Goal: Information Seeking & Learning: Learn about a topic

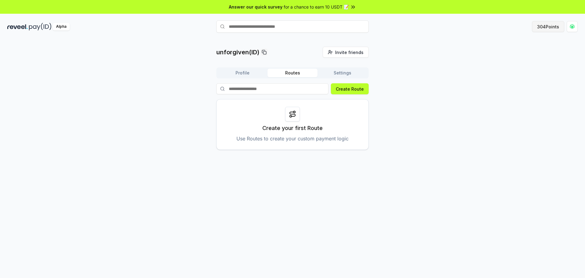
click at [547, 28] on button "304 Points" at bounding box center [548, 26] width 32 height 11
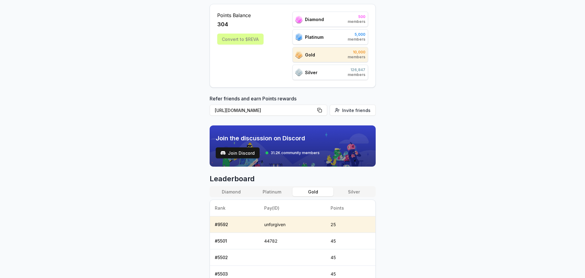
scroll to position [122, 0]
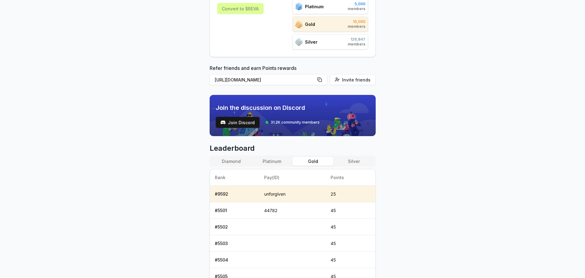
click at [273, 165] on div "Diamond Platinum Gold Silver" at bounding box center [293, 160] width 166 height 11
click at [274, 164] on button "Platinum" at bounding box center [272, 161] width 41 height 9
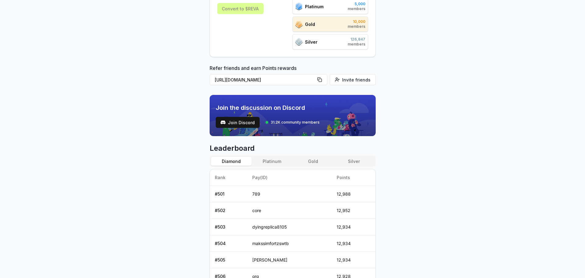
click at [237, 163] on button "Diamond" at bounding box center [231, 161] width 41 height 9
click at [353, 162] on button "Silver" at bounding box center [353, 161] width 41 height 9
